Goal: Task Accomplishment & Management: Use online tool/utility

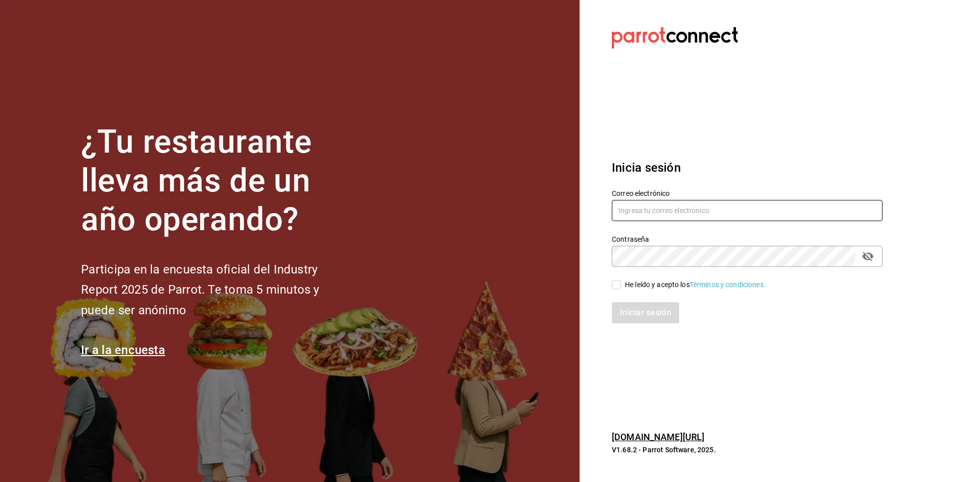
type input "[EMAIL_ADDRESS][DOMAIN_NAME]"
click at [695, 212] on input "[EMAIL_ADDRESS][DOMAIN_NAME]" at bounding box center [747, 210] width 271 height 21
click at [661, 314] on div "Iniciar sesión" at bounding box center [747, 312] width 271 height 21
click at [616, 286] on input "He leído y acepto los Términos y condiciones." at bounding box center [616, 284] width 9 height 9
checkbox input "true"
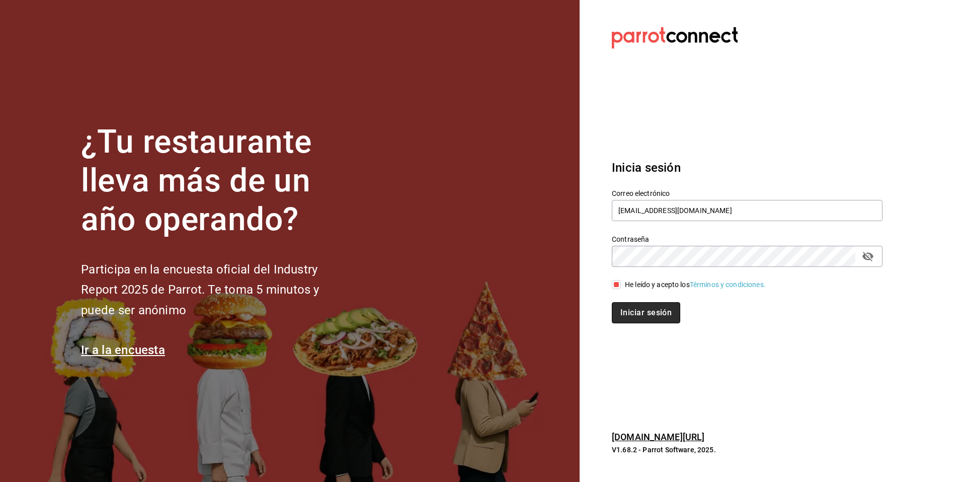
click at [635, 308] on button "Iniciar sesión" at bounding box center [646, 312] width 68 height 21
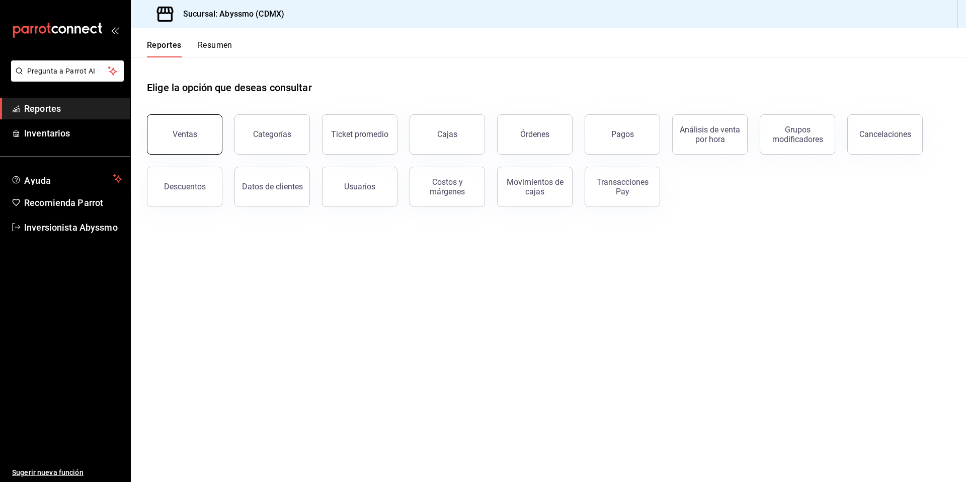
click at [173, 141] on button "Ventas" at bounding box center [184, 134] width 75 height 40
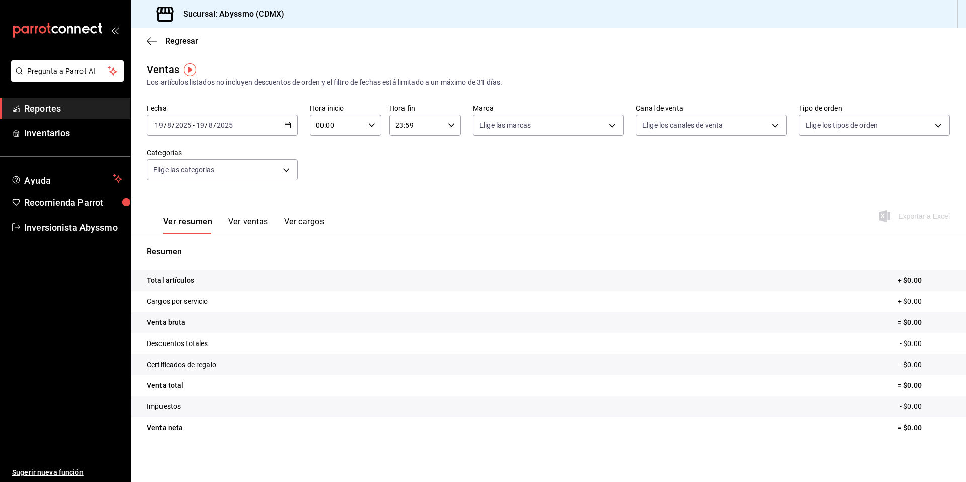
click at [288, 128] on \(Stroke\) "button" at bounding box center [288, 126] width 6 height 6
click at [201, 181] on span "Ayer" at bounding box center [194, 178] width 78 height 11
click at [285, 126] on icon "button" at bounding box center [287, 125] width 7 height 7
click at [212, 230] on li "Mes actual" at bounding box center [194, 223] width 94 height 23
click at [284, 122] on icon "button" at bounding box center [287, 125] width 7 height 7
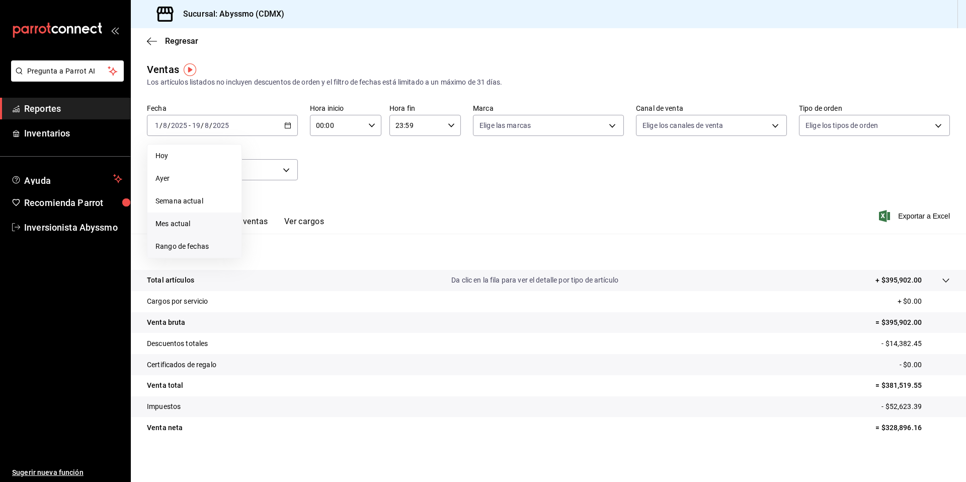
click at [203, 242] on span "Rango de fechas" at bounding box center [194, 246] width 78 height 11
click at [355, 162] on icon "button" at bounding box center [353, 162] width 12 height 12
click at [354, 162] on icon "button" at bounding box center [353, 162] width 12 height 12
click at [268, 219] on button "2" at bounding box center [263, 214] width 18 height 18
click at [264, 306] on abbr "30" at bounding box center [263, 302] width 7 height 7
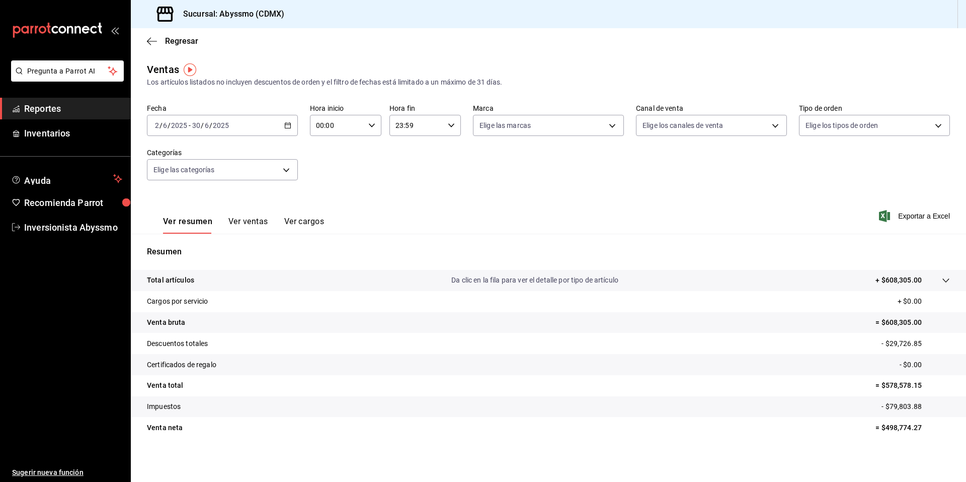
click at [287, 122] on icon "button" at bounding box center [287, 125] width 7 height 7
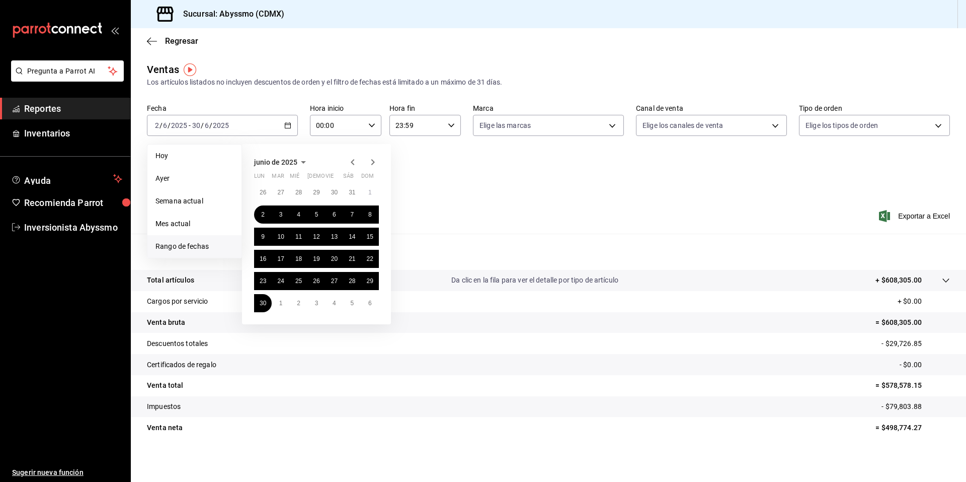
click at [375, 163] on icon "button" at bounding box center [373, 162] width 12 height 12
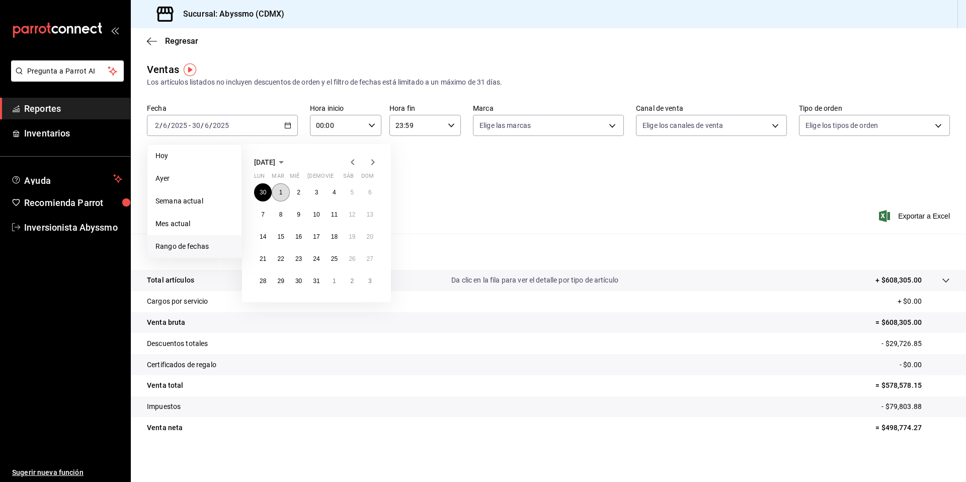
click at [283, 195] on button "1" at bounding box center [281, 192] width 18 height 18
click at [312, 276] on button "31" at bounding box center [316, 281] width 18 height 18
